Goal: Check status: Check status

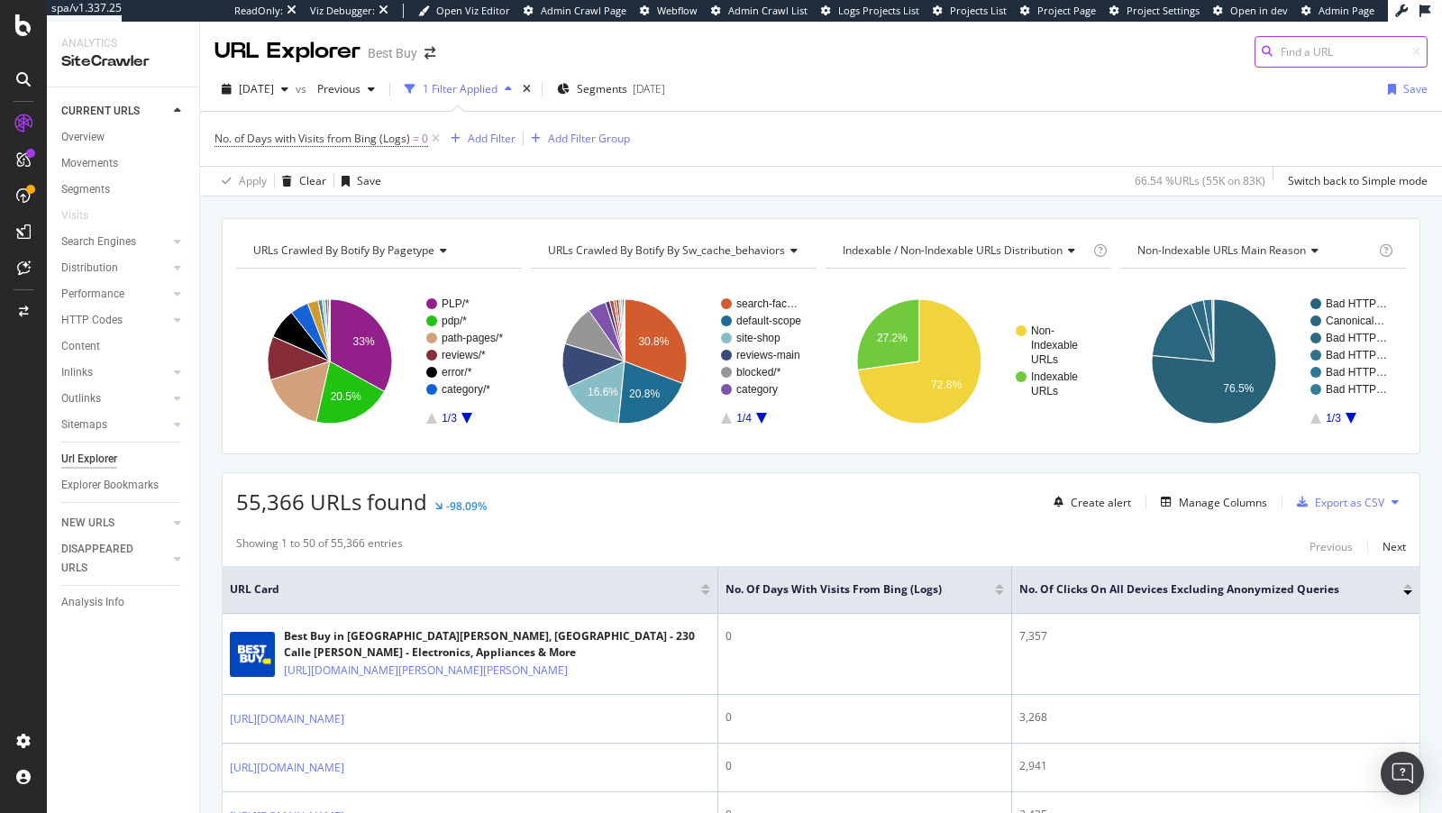
scroll to position [106, 0]
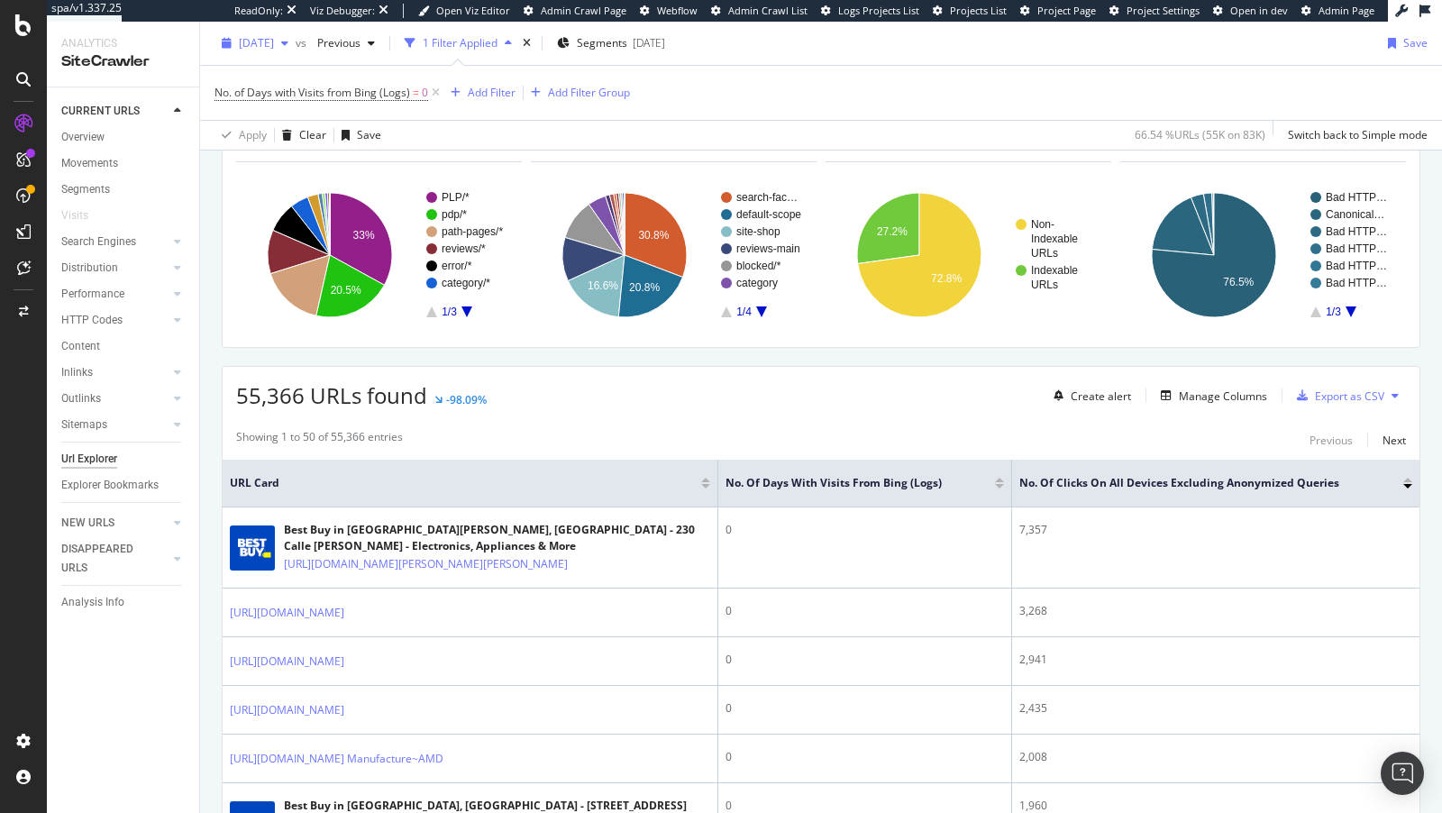
click at [241, 50] on span "[DATE]" at bounding box center [256, 42] width 35 height 15
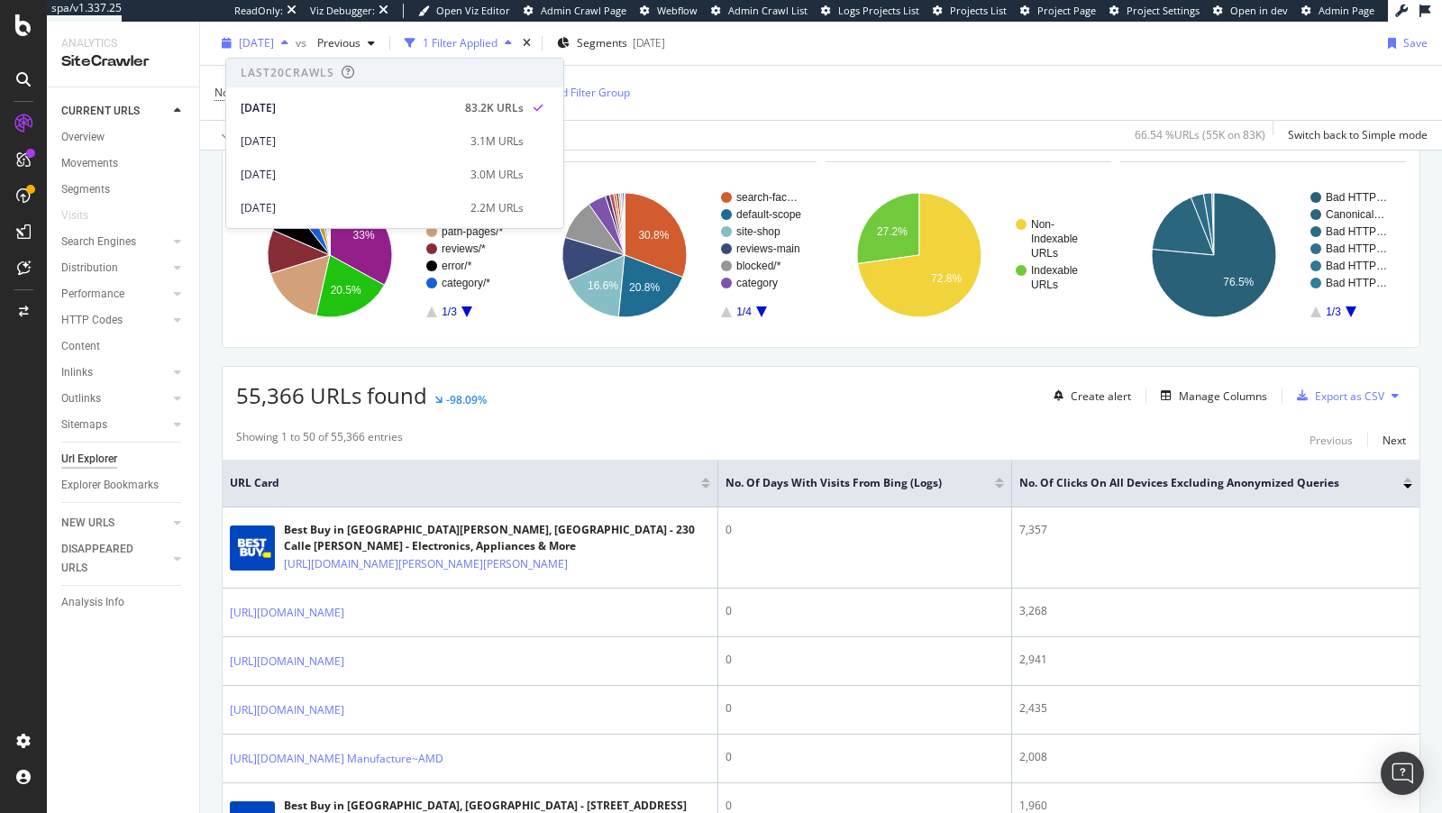
click at [257, 44] on span "[DATE]" at bounding box center [256, 42] width 35 height 15
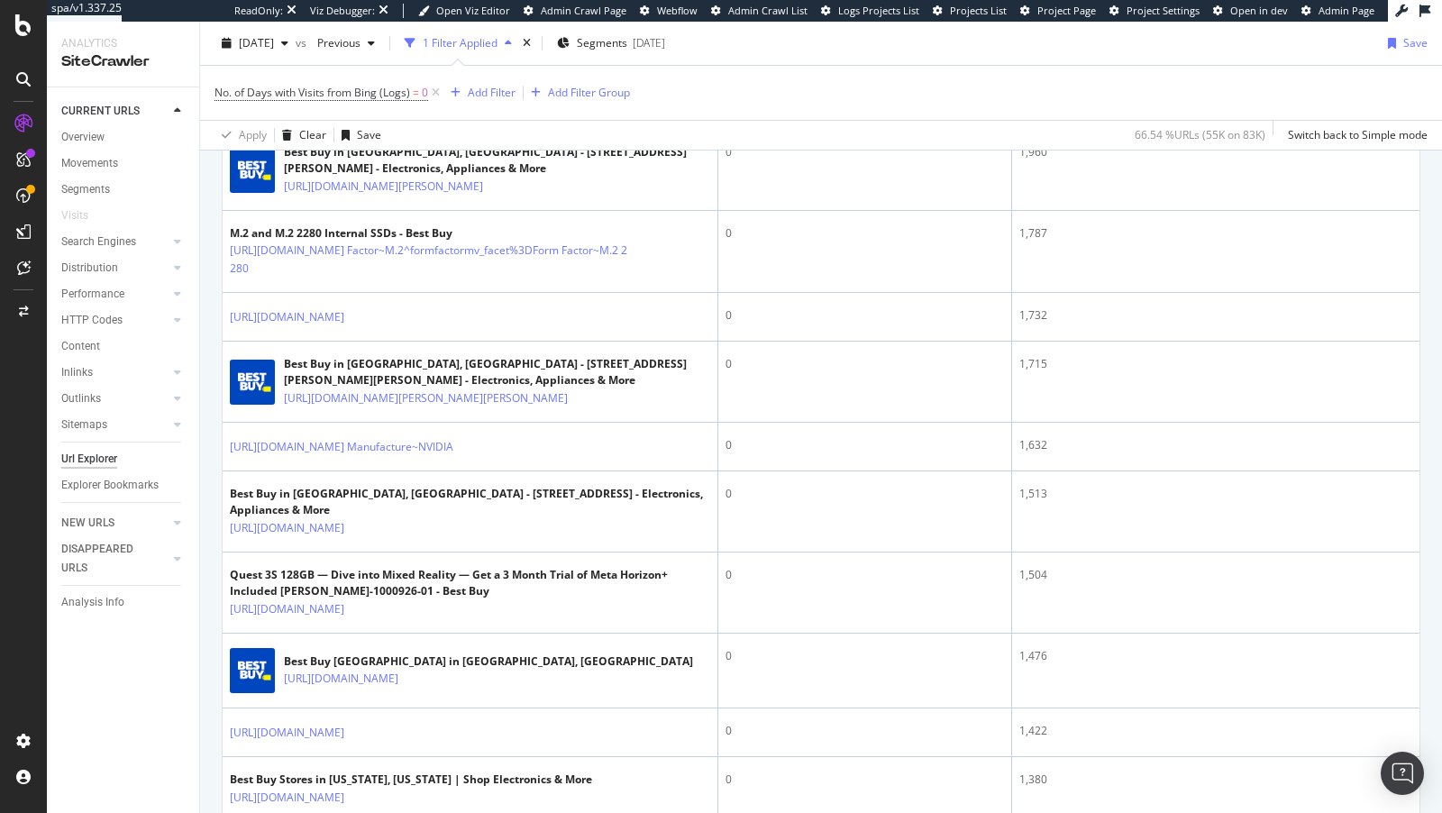
scroll to position [755, 0]
